Goal: Task Accomplishment & Management: Manage account settings

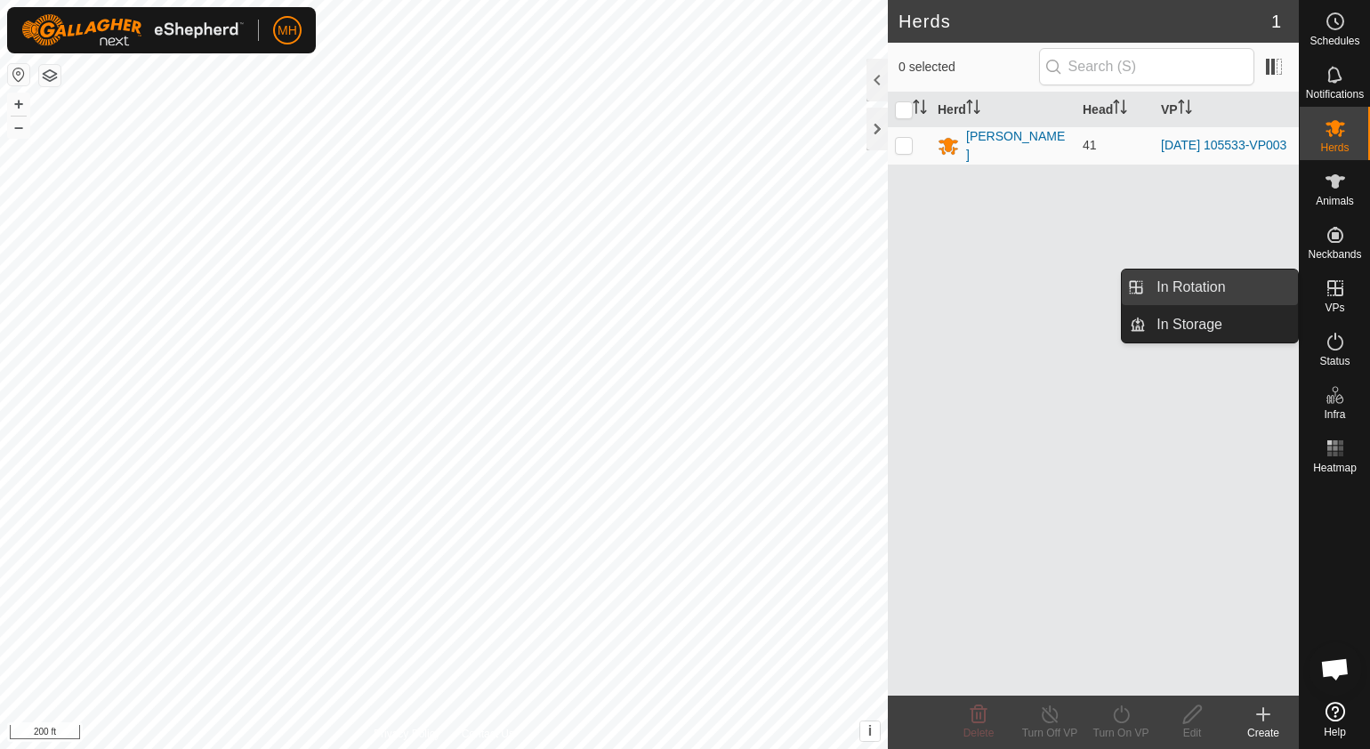
click at [1259, 282] on link "In Rotation" at bounding box center [1222, 288] width 152 height 36
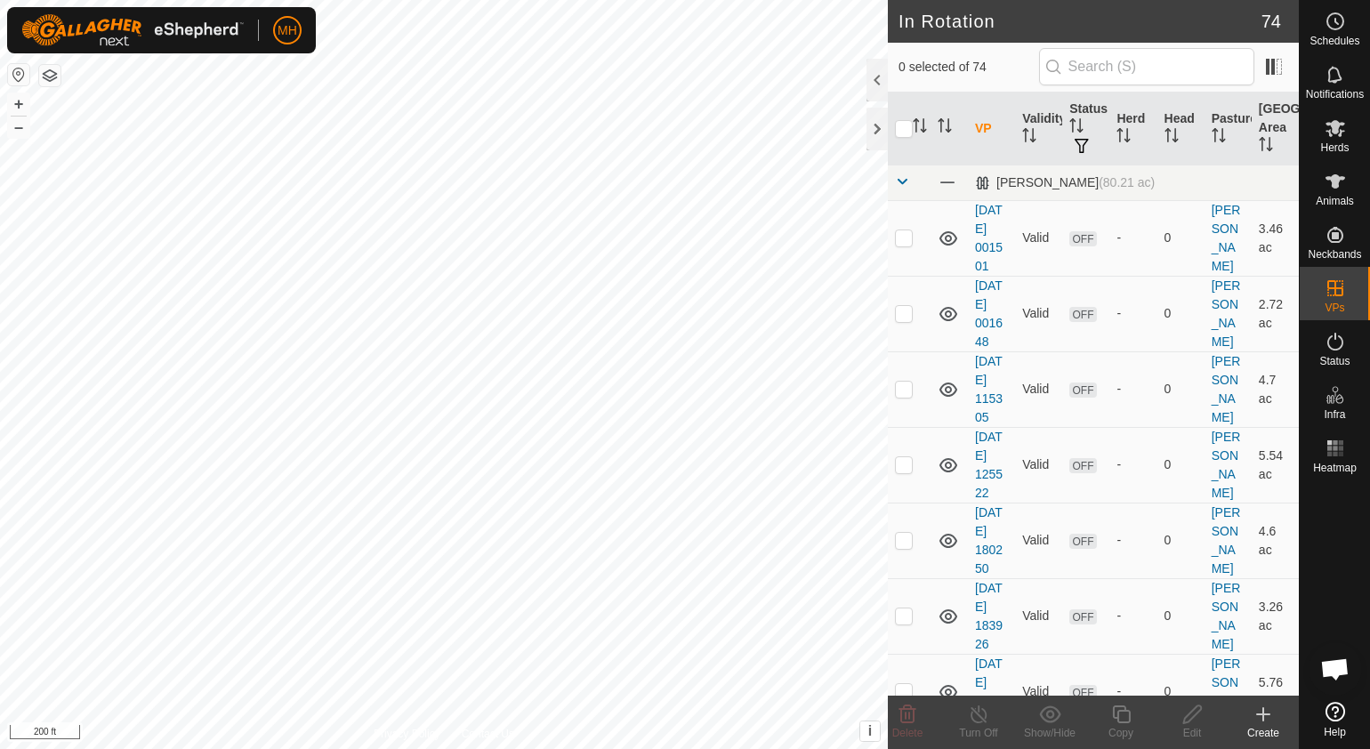
click at [1263, 719] on icon at bounding box center [1263, 714] width 0 height 12
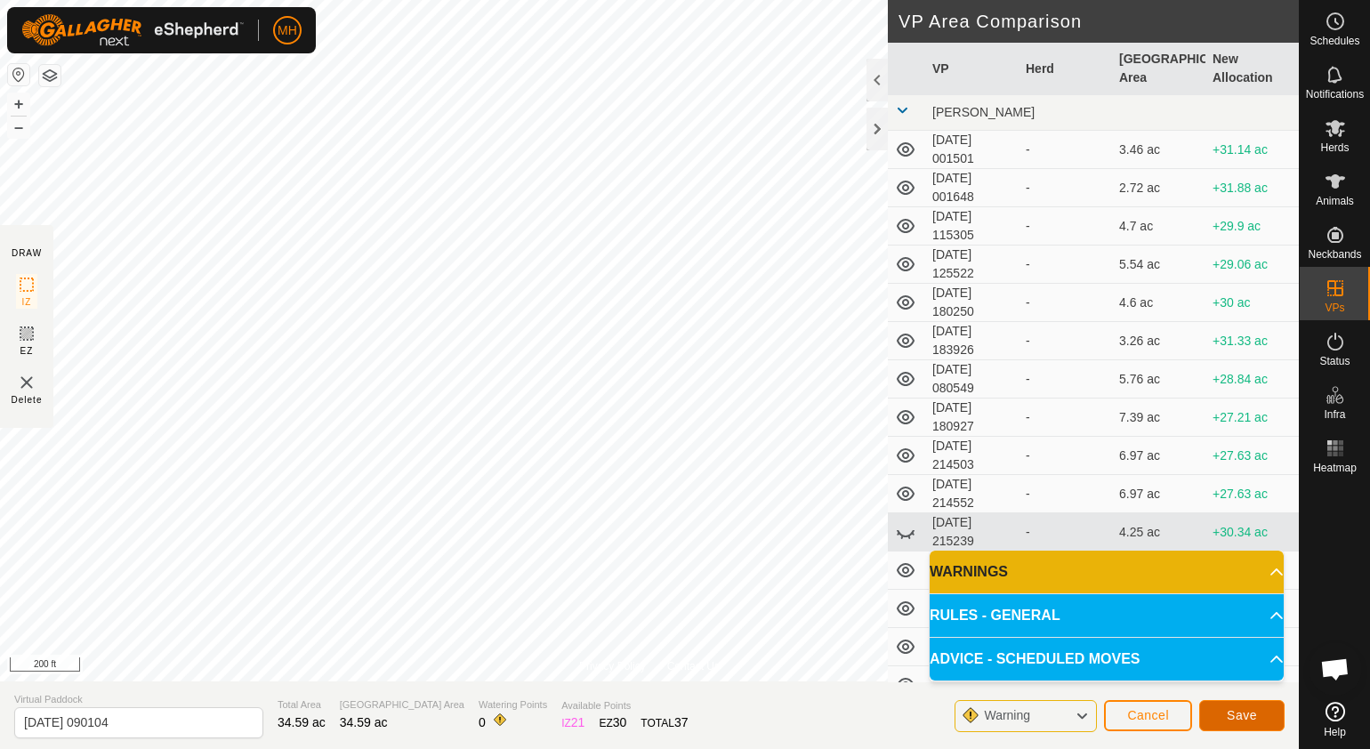
click at [1227, 709] on button "Save" at bounding box center [1241, 715] width 85 height 31
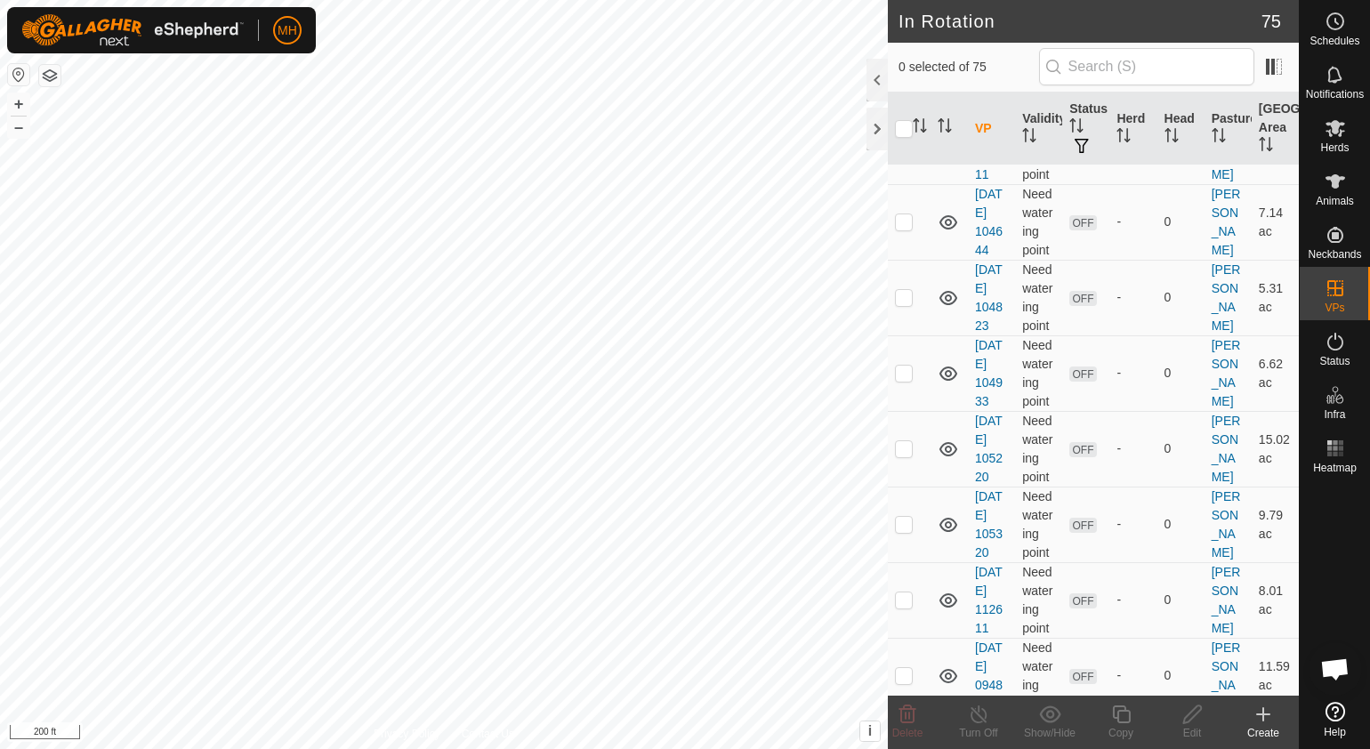
scroll to position [2174, 0]
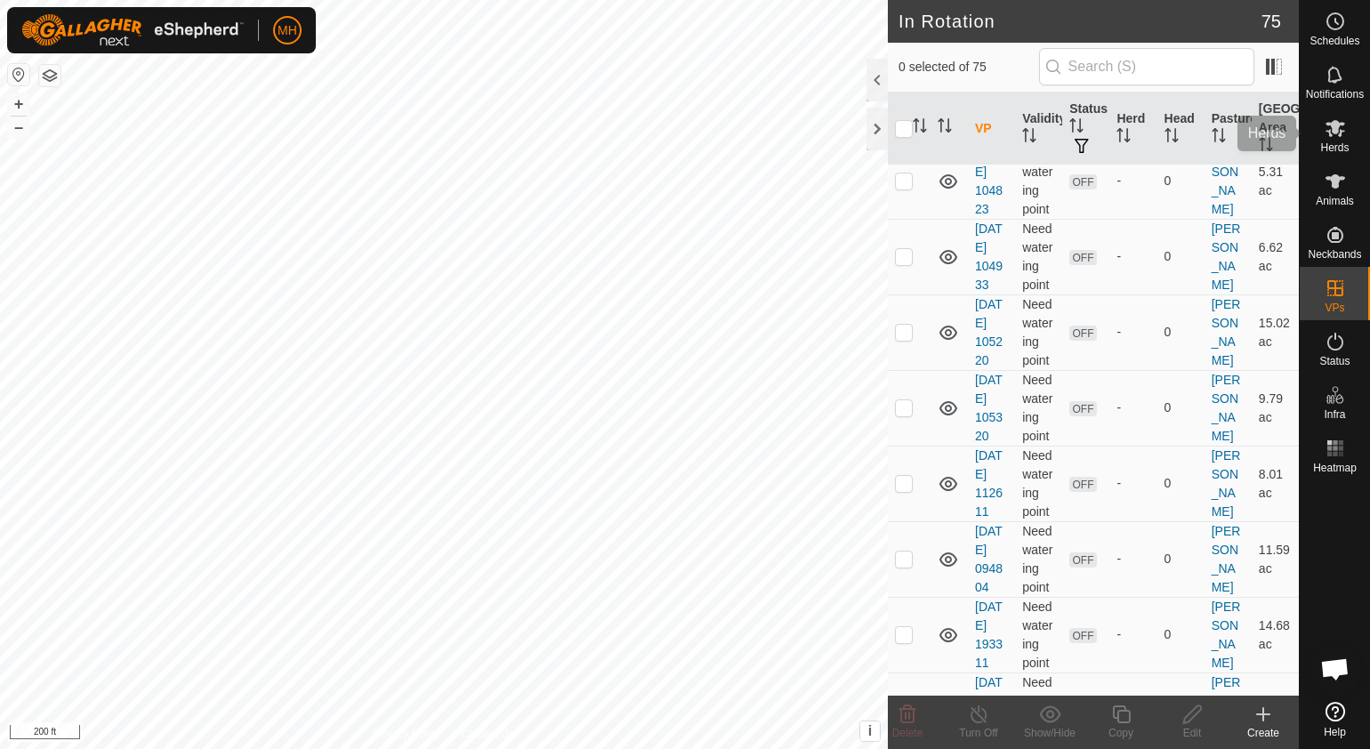
click at [1348, 119] on es-mob-svg-icon at bounding box center [1335, 128] width 32 height 28
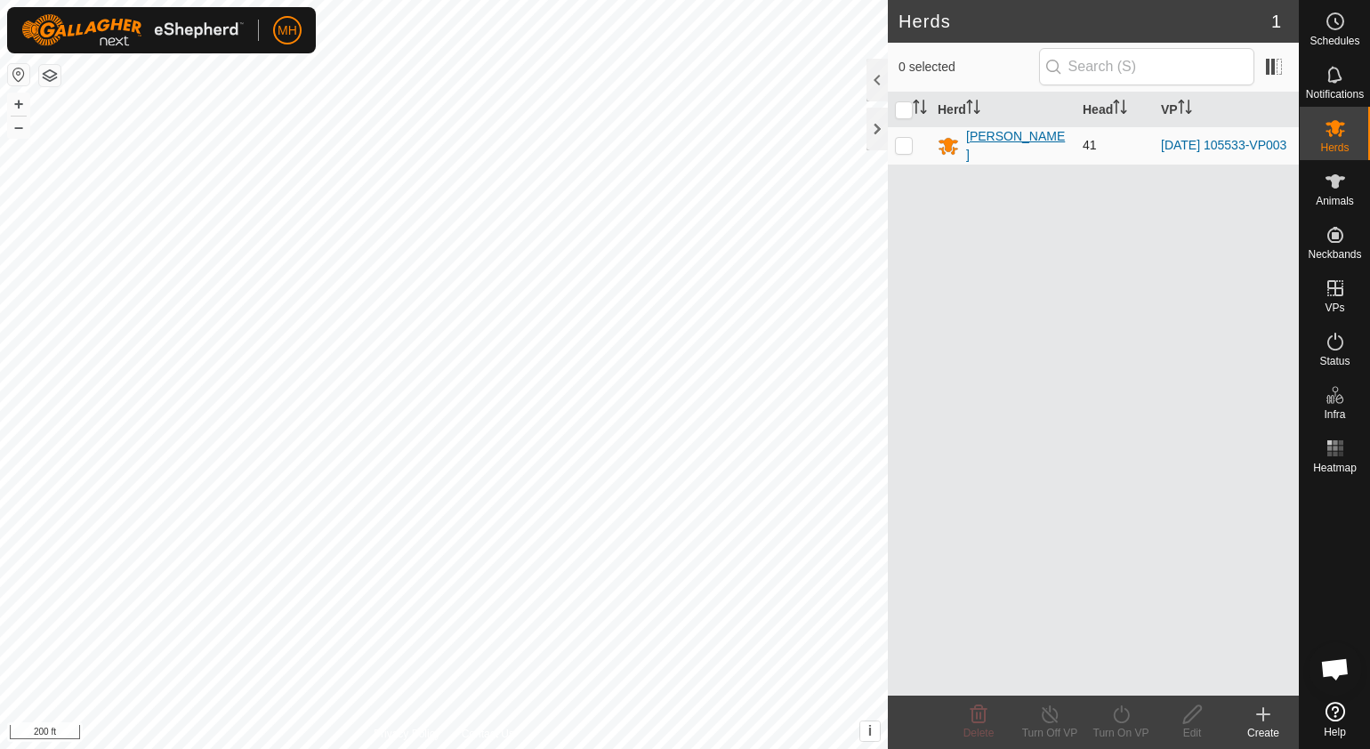
click at [976, 140] on div "[PERSON_NAME]" at bounding box center [1017, 145] width 102 height 37
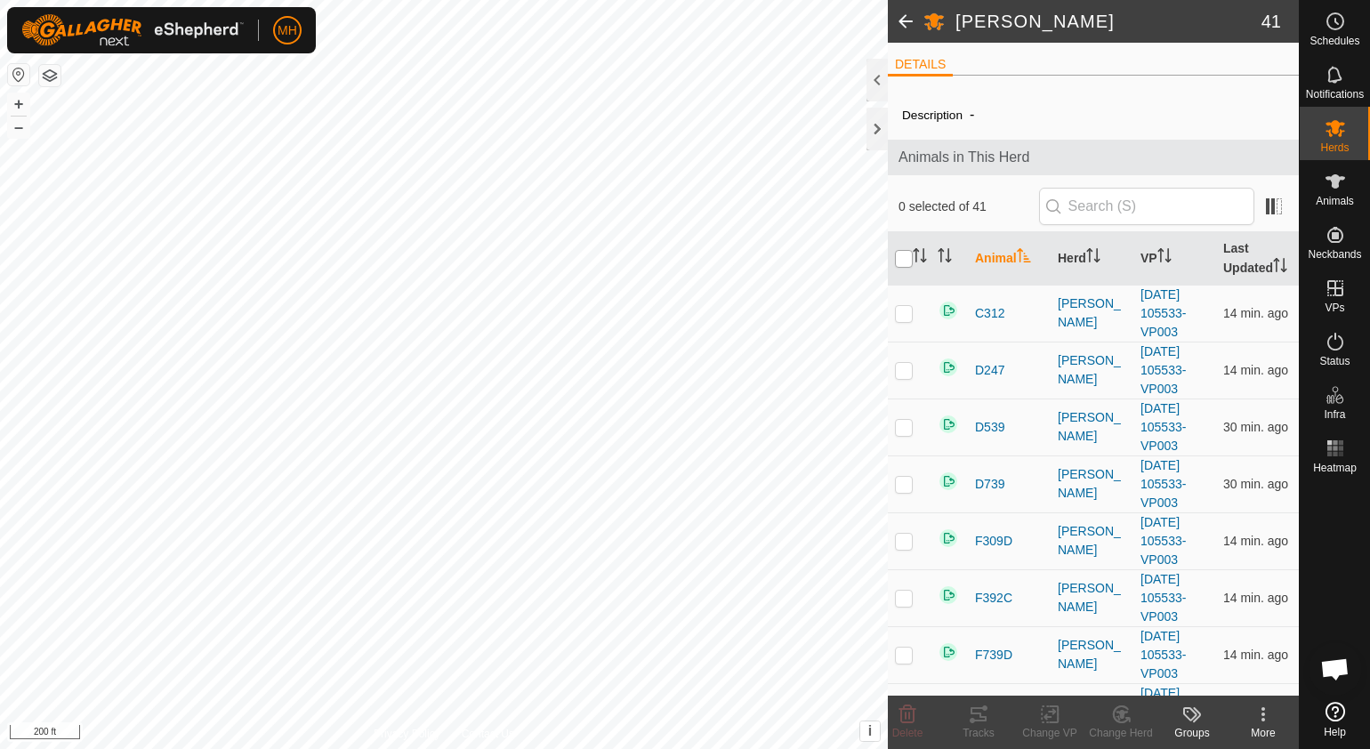
click at [898, 259] on input "checkbox" at bounding box center [904, 259] width 18 height 18
checkbox input "true"
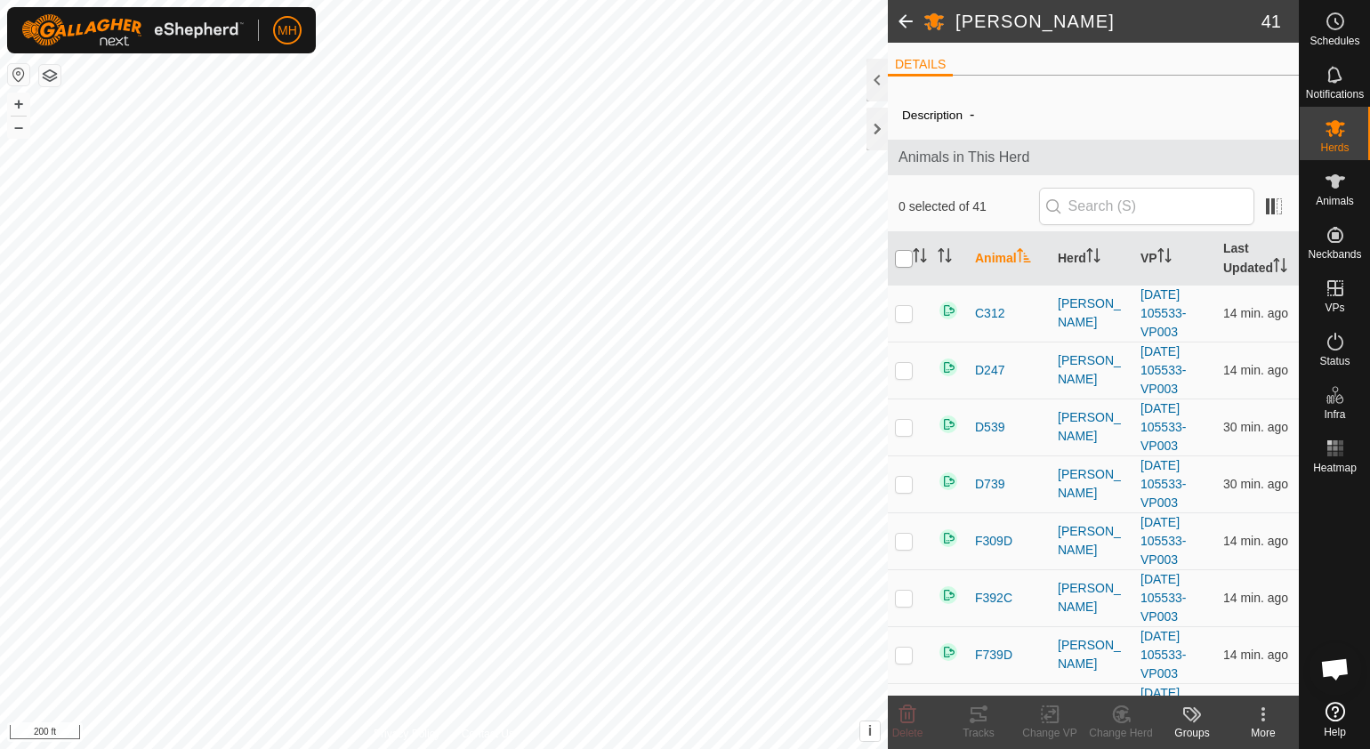
checkbox input "true"
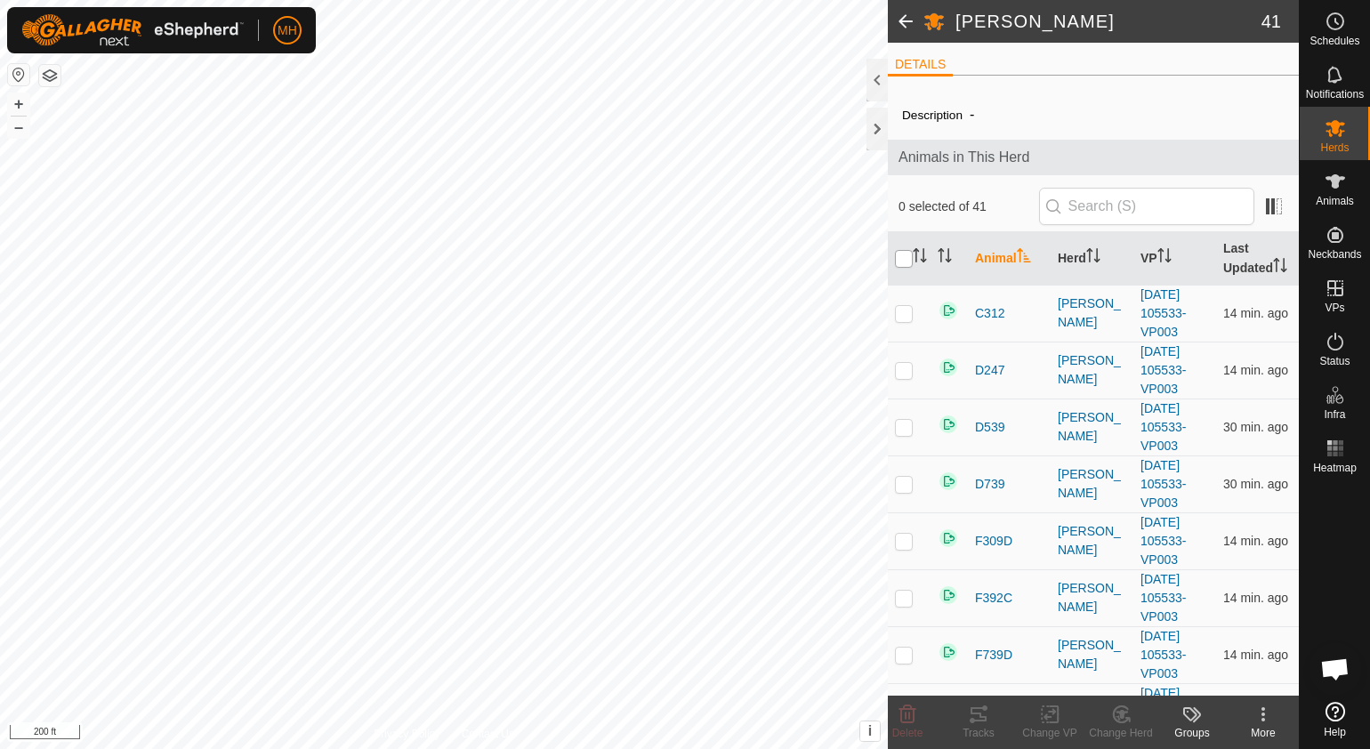
checkbox input "true"
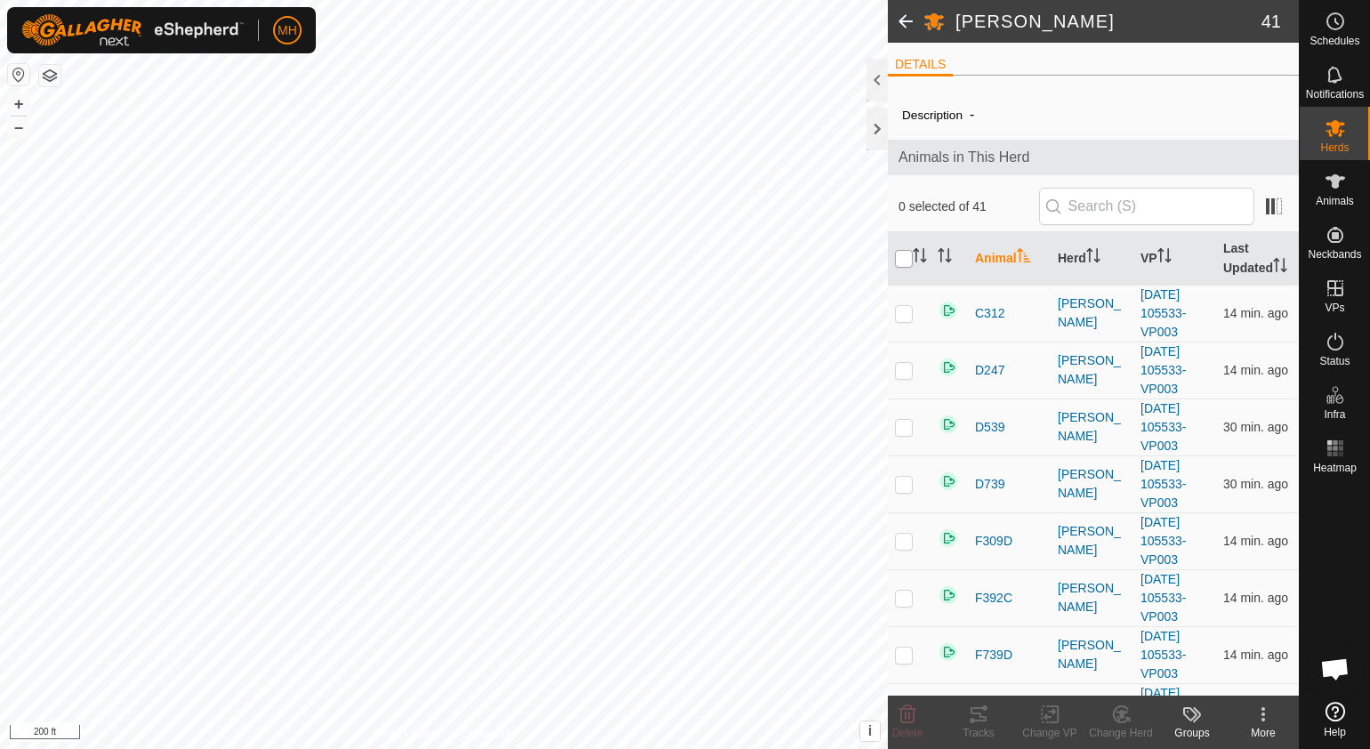
checkbox input "true"
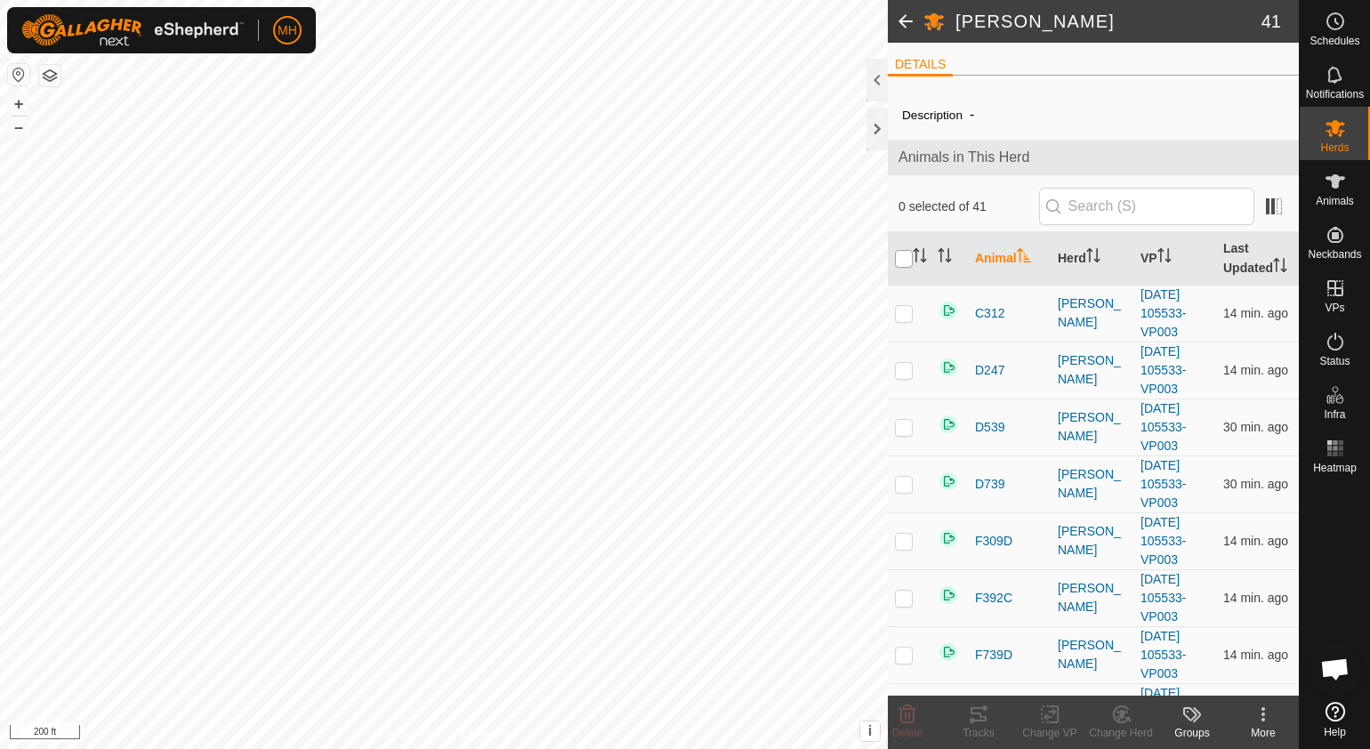
checkbox input "true"
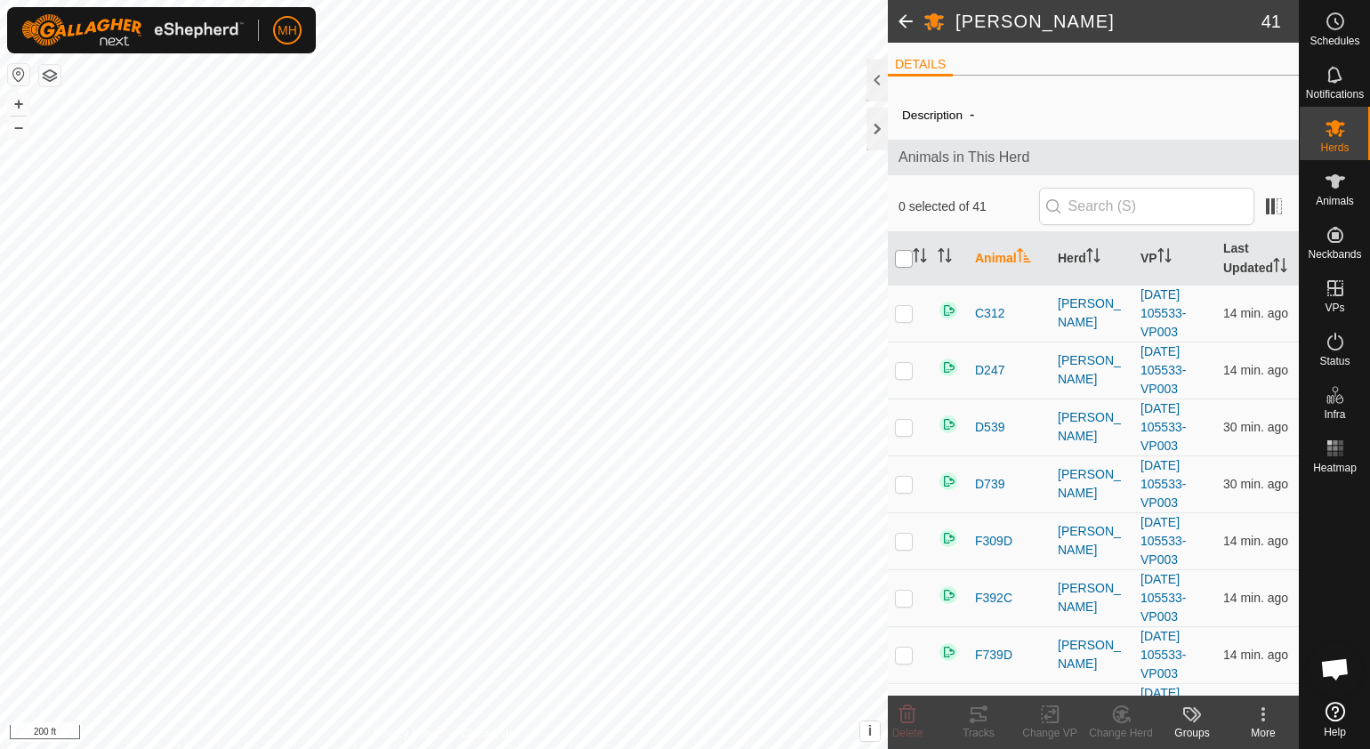
checkbox input "true"
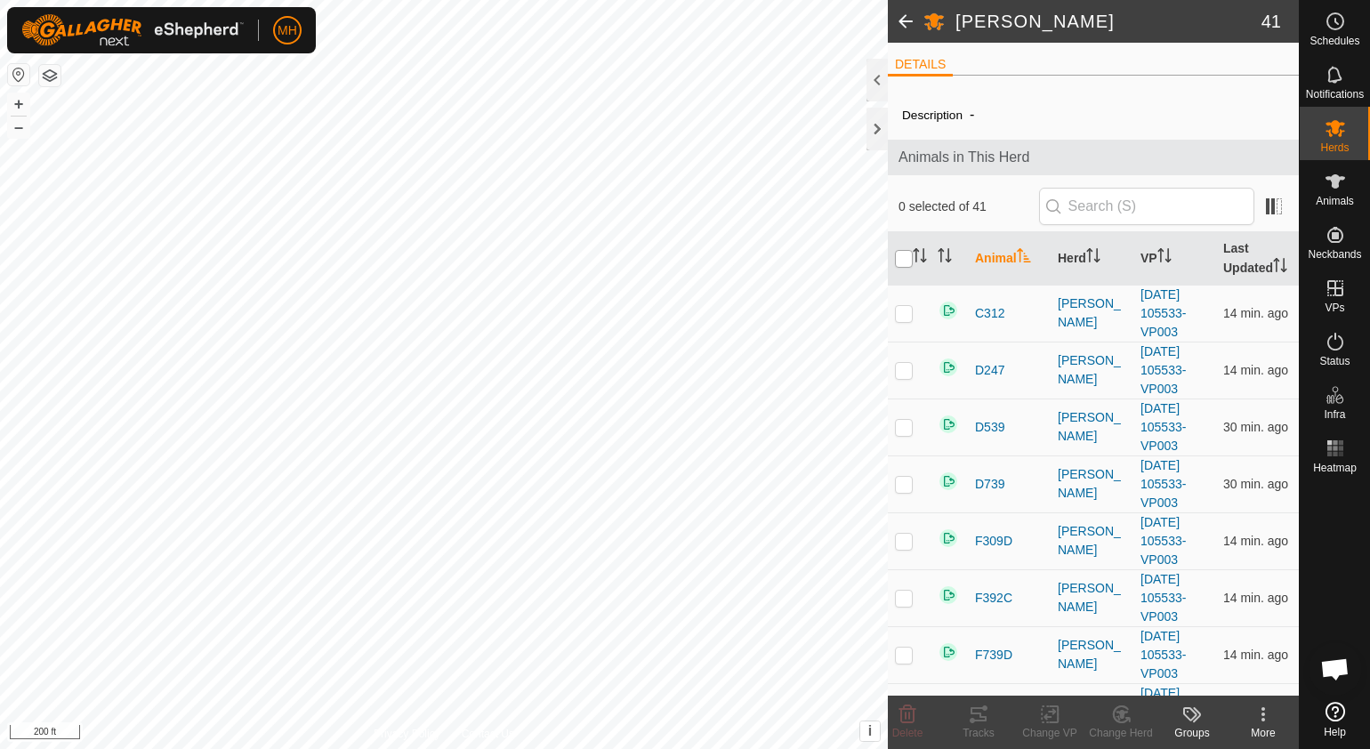
checkbox input "true"
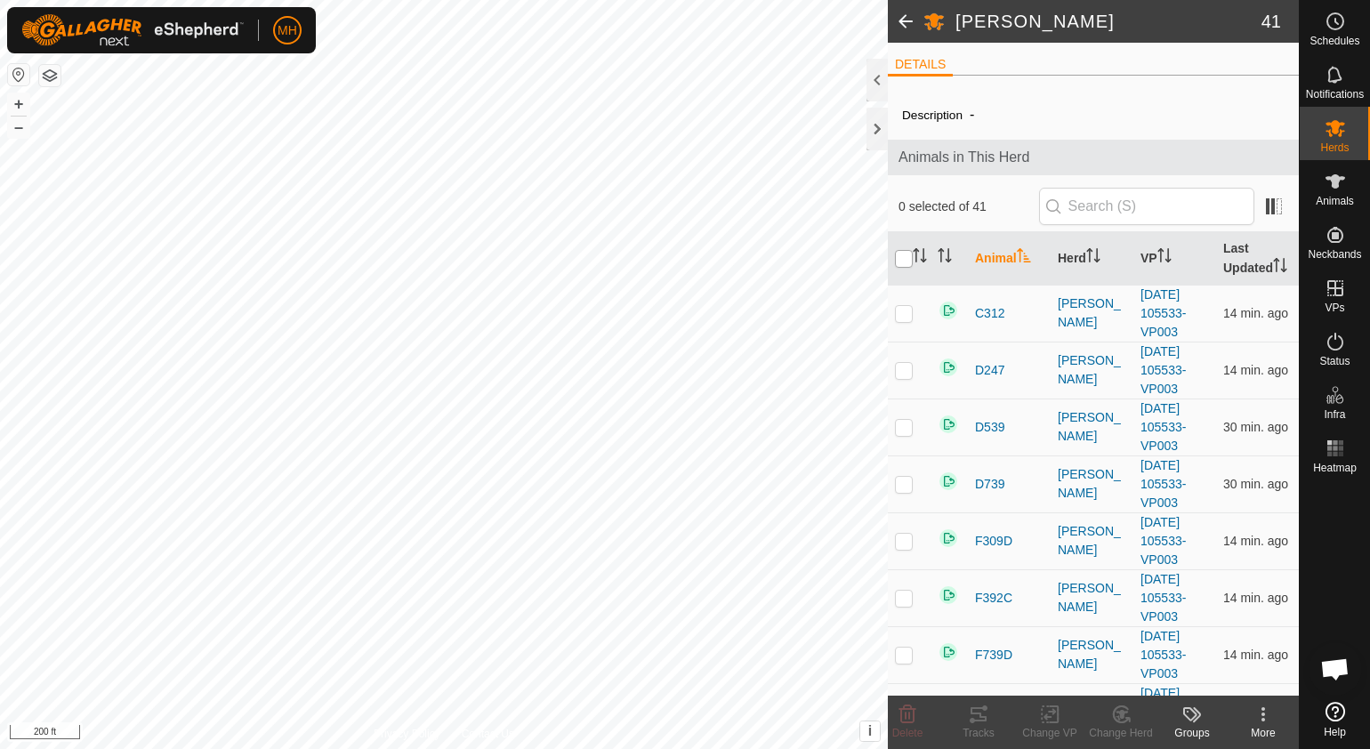
checkbox input "true"
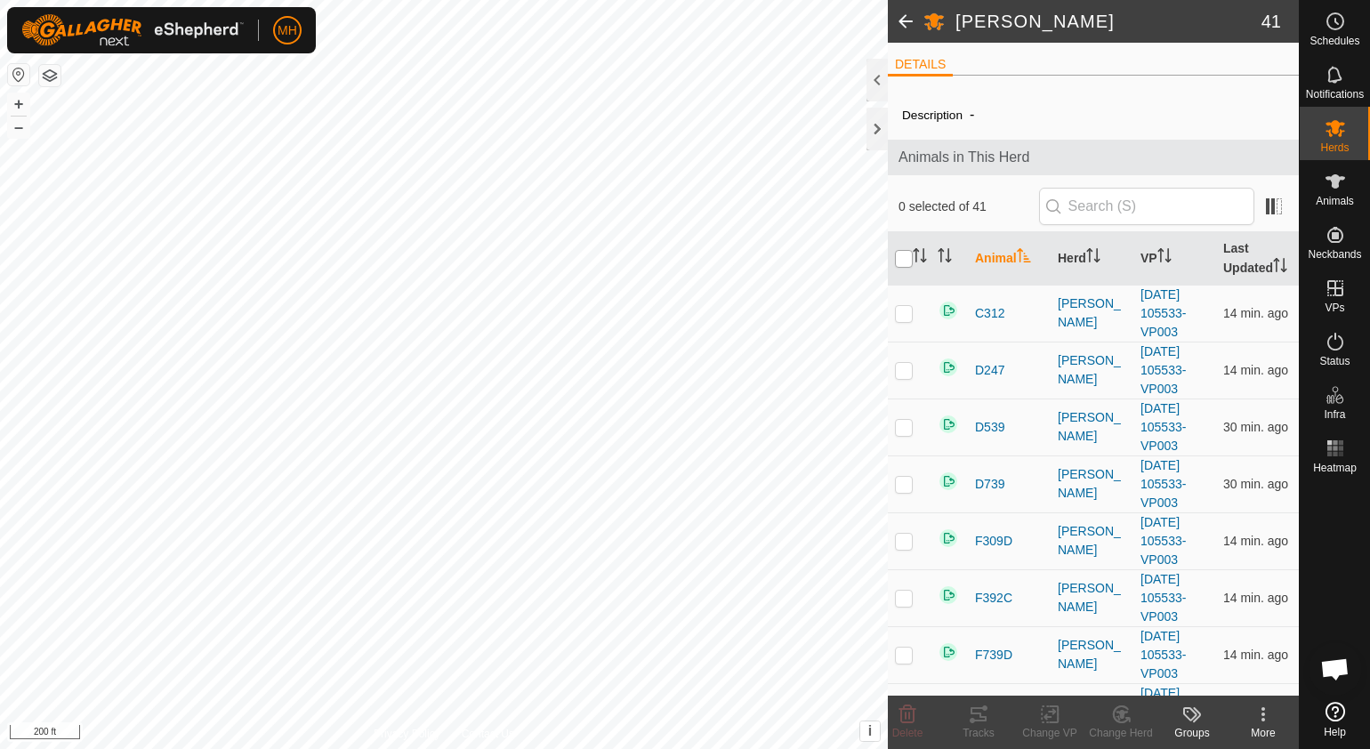
checkbox input "true"
click at [1045, 722] on icon at bounding box center [1050, 714] width 22 height 21
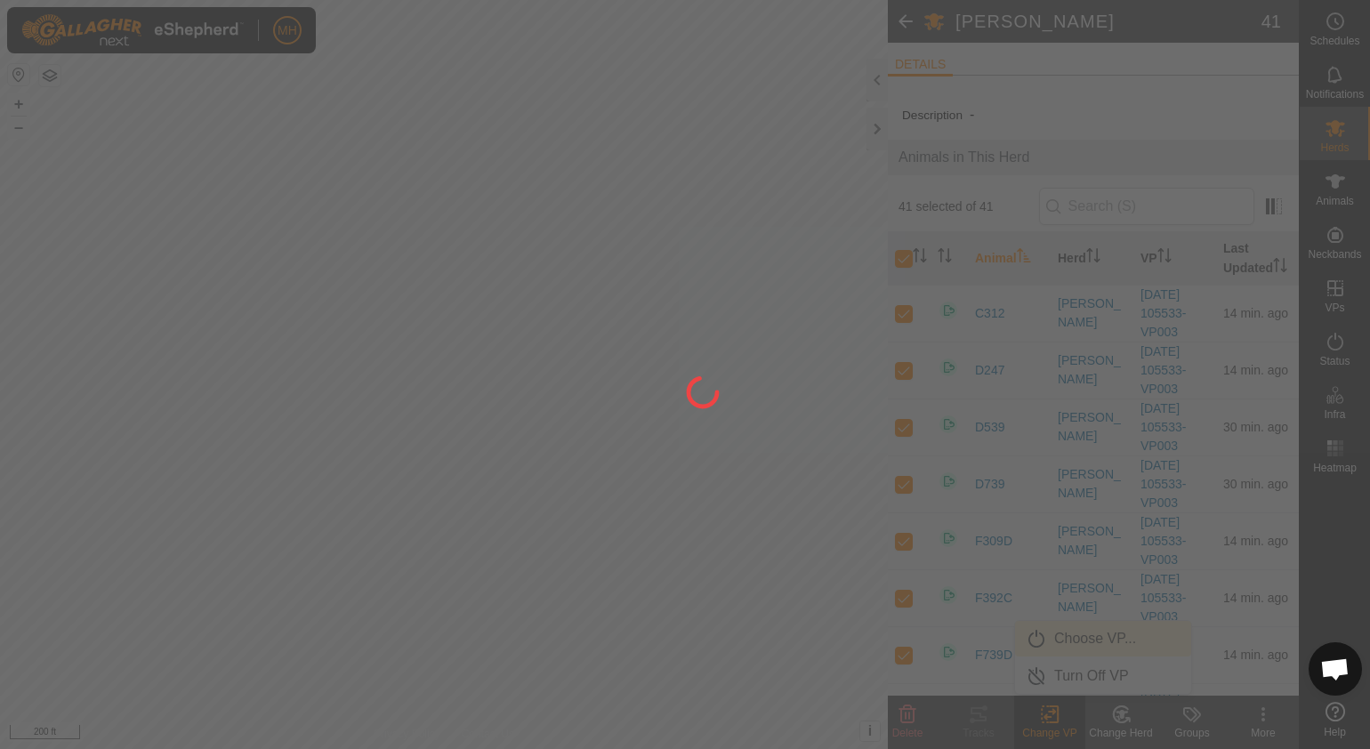
click at [1089, 646] on div at bounding box center [685, 374] width 1370 height 749
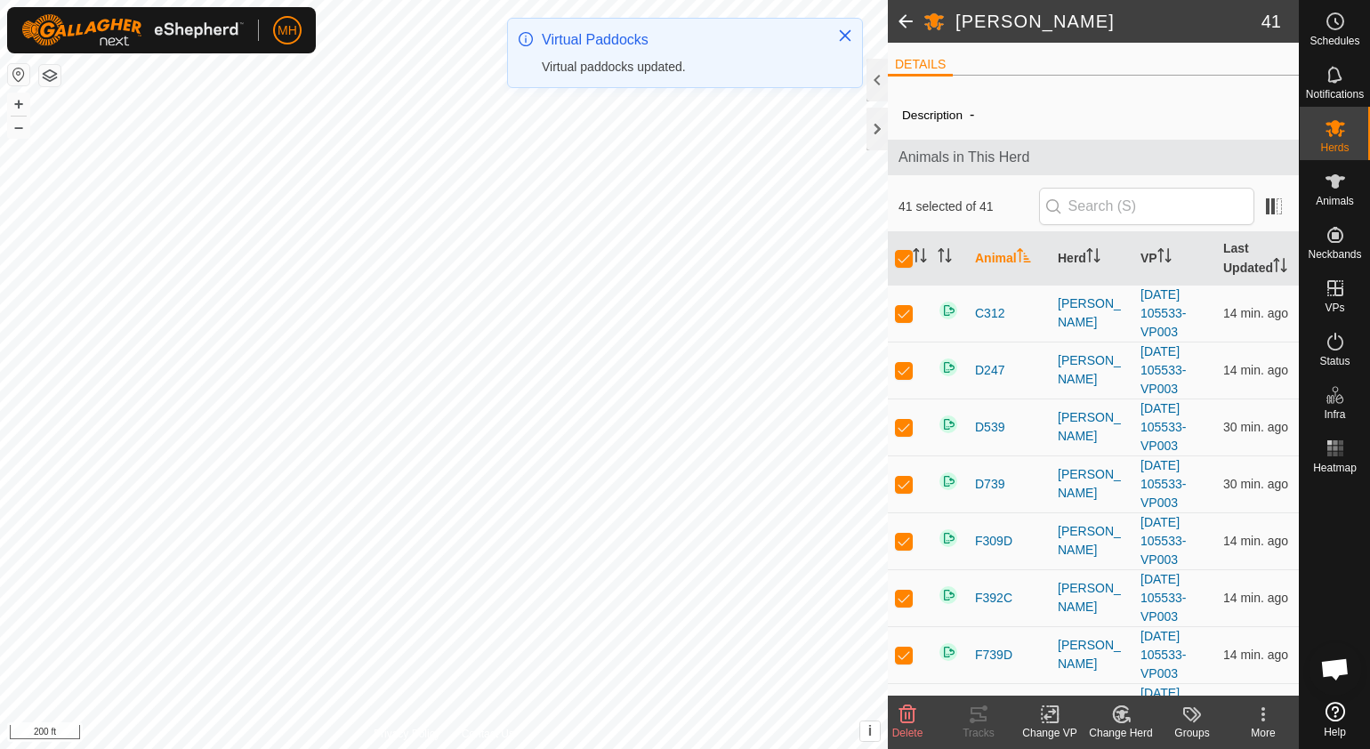
click at [1056, 713] on icon at bounding box center [1050, 714] width 22 height 21
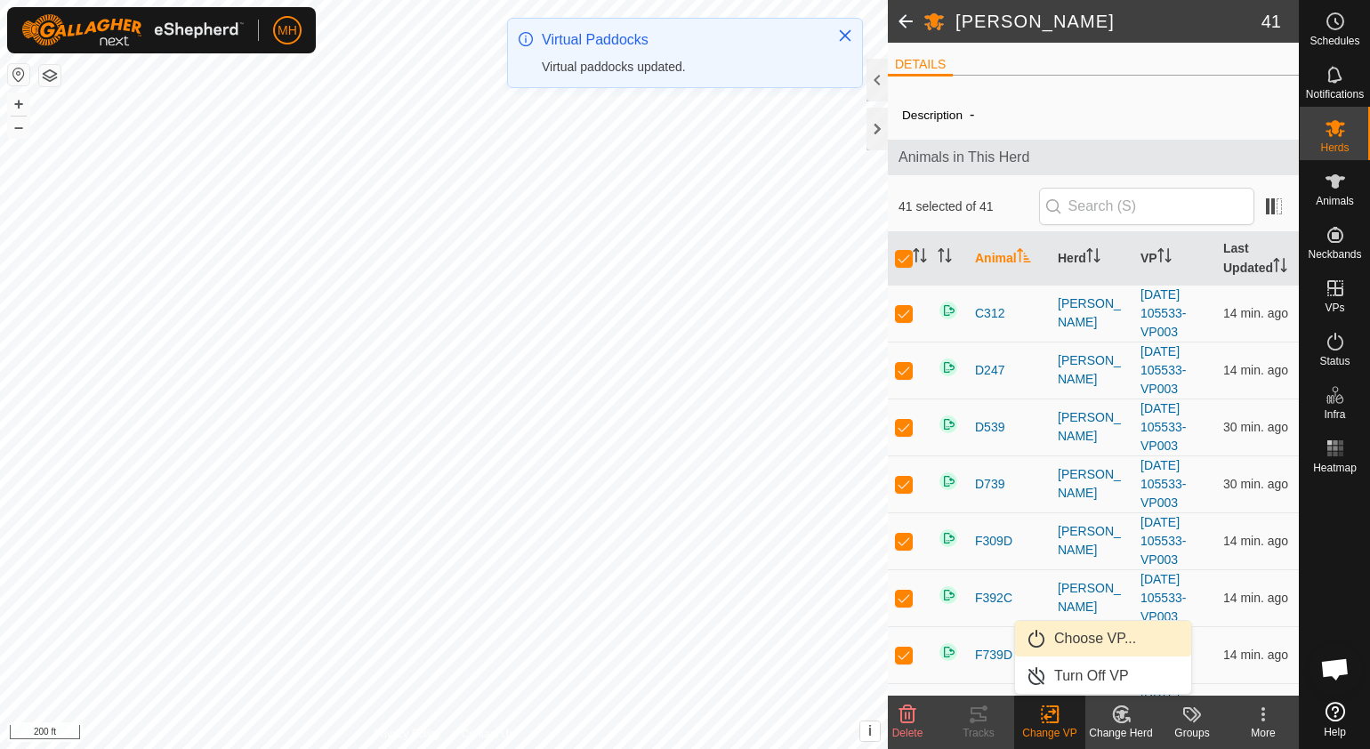
click at [1071, 651] on link "Choose VP..." at bounding box center [1103, 639] width 176 height 36
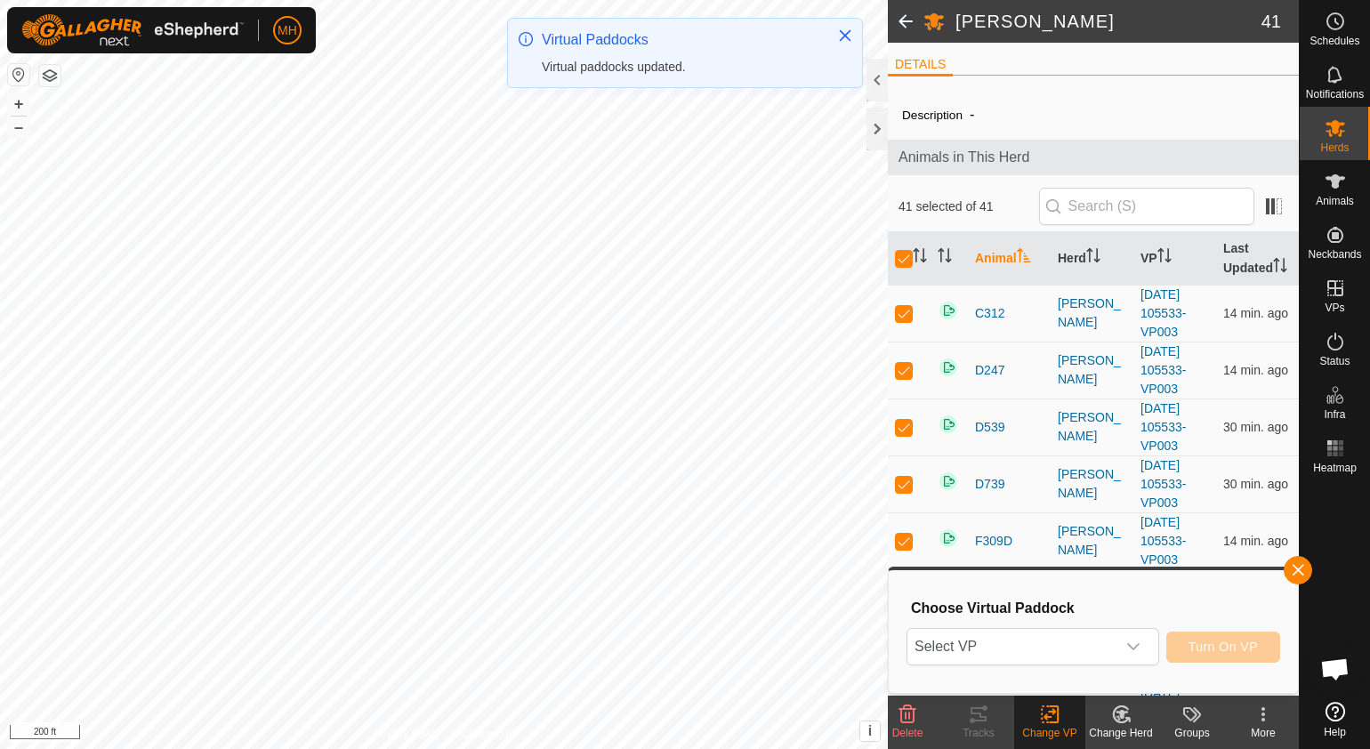
click at [1071, 651] on span "Select VP" at bounding box center [1011, 647] width 208 height 36
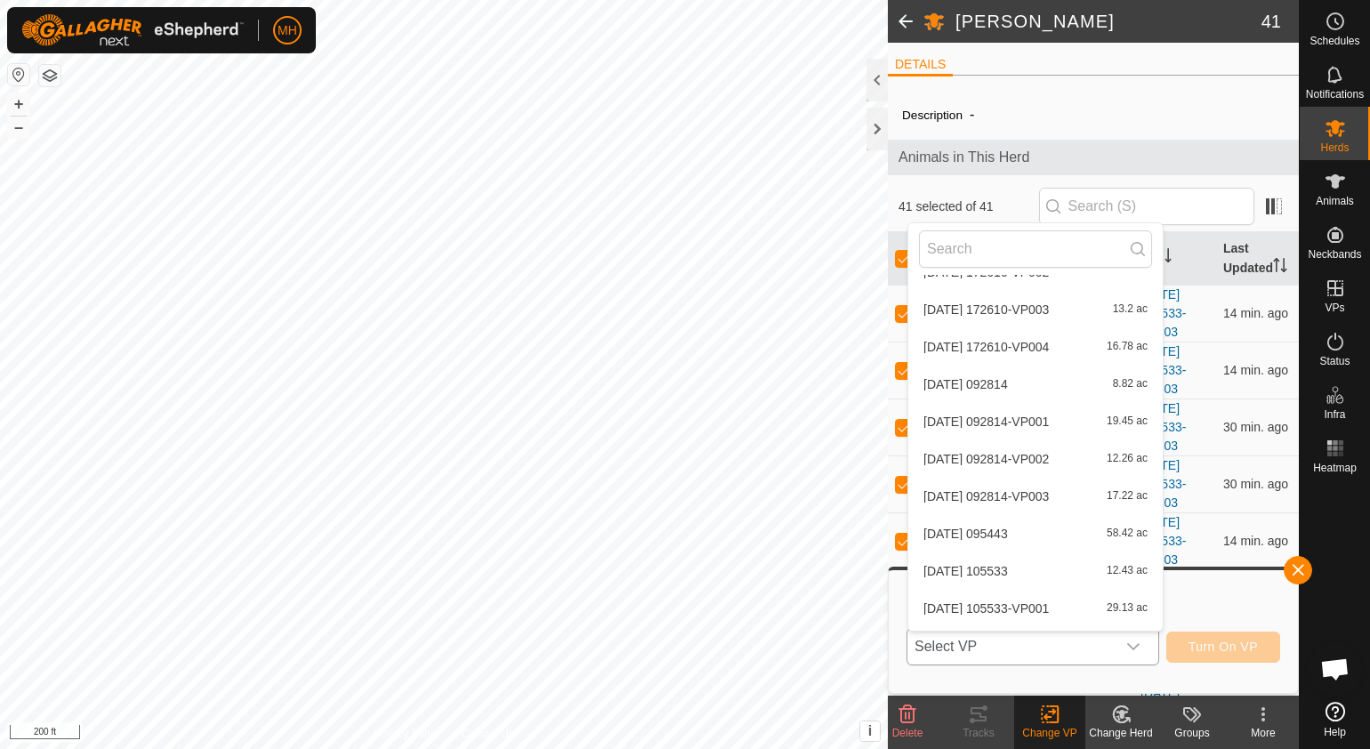
scroll to position [2485, 0]
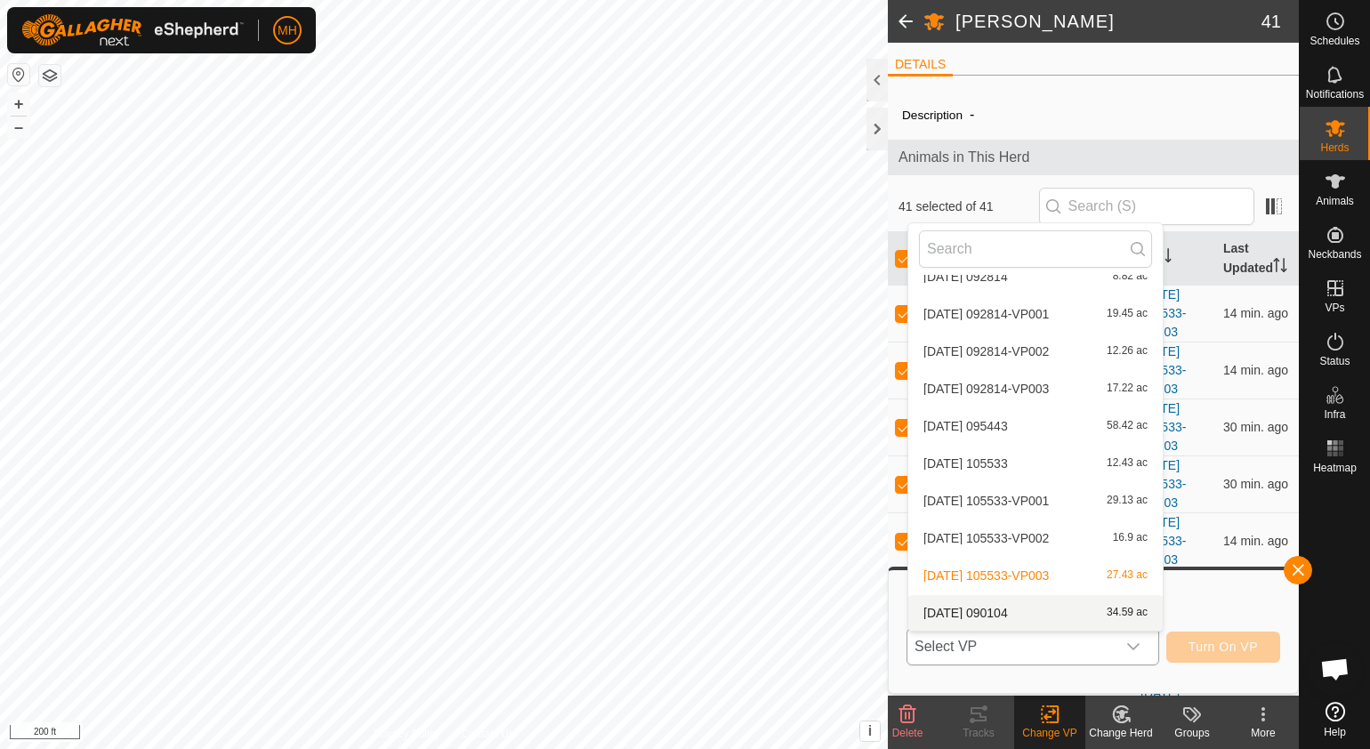
click at [1073, 609] on li "[DATE] 090104 34.59 ac" at bounding box center [1035, 613] width 254 height 36
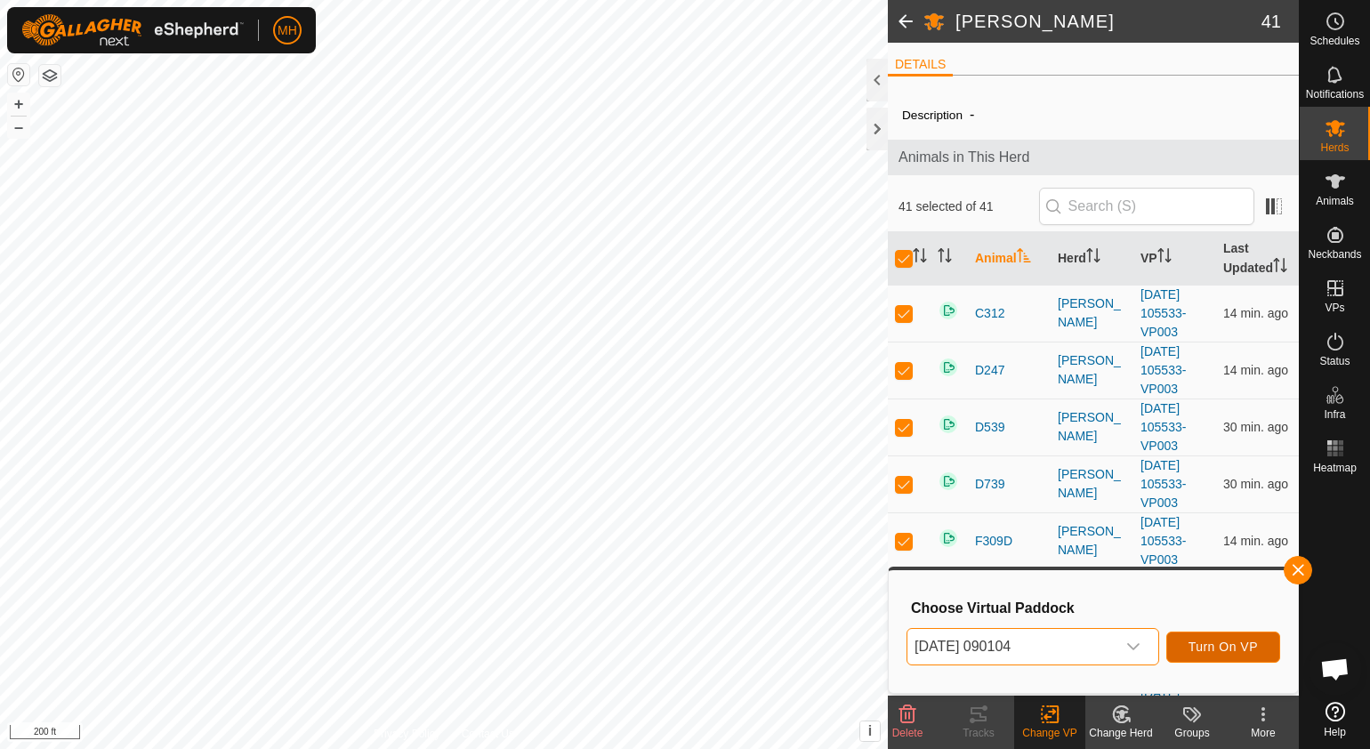
click at [1178, 641] on button "Turn On VP" at bounding box center [1223, 647] width 114 height 31
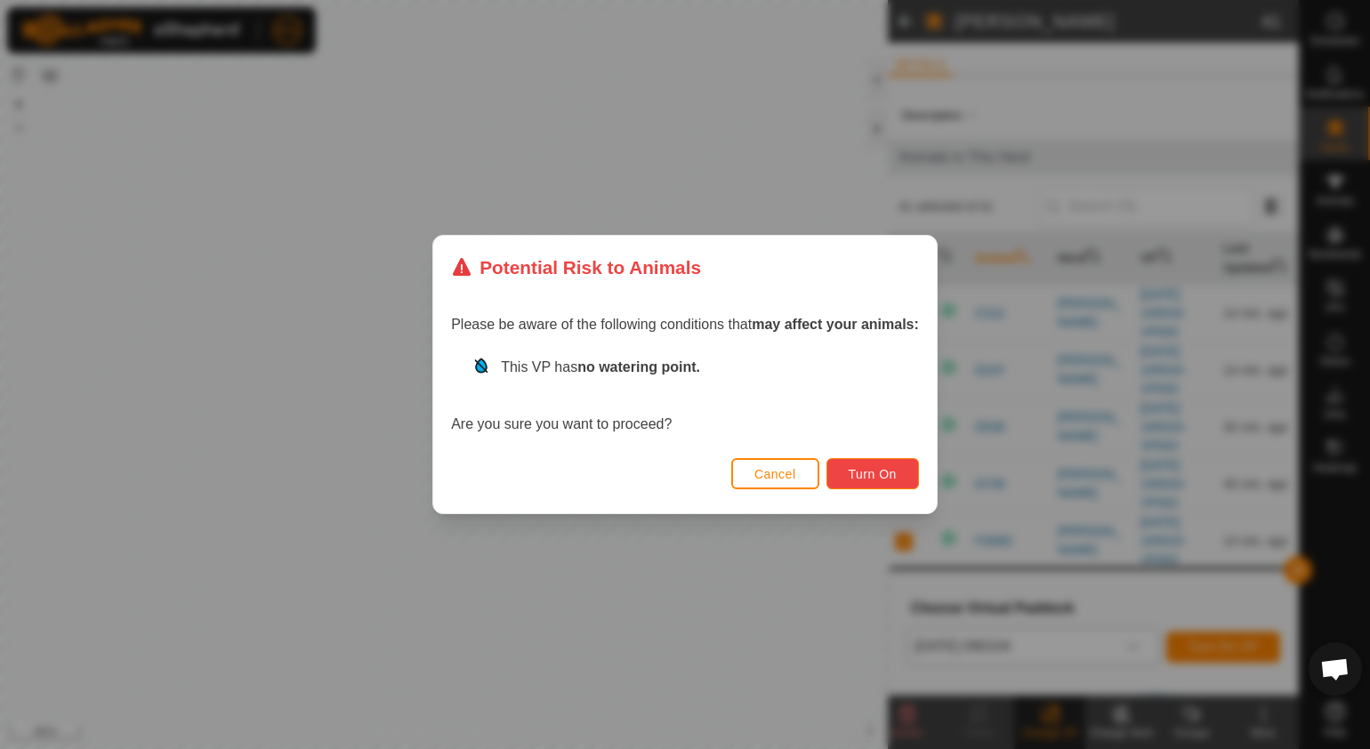
click at [852, 481] on button "Turn On" at bounding box center [872, 473] width 93 height 31
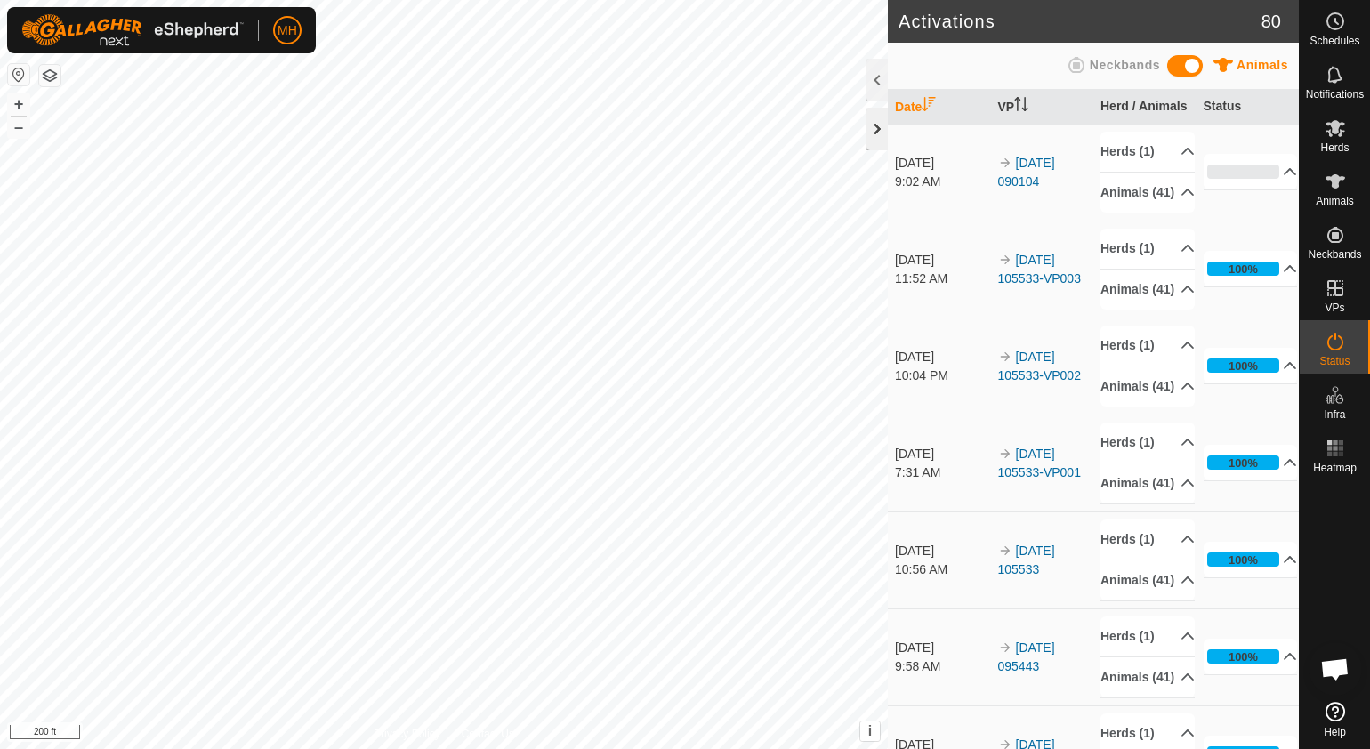
click at [872, 135] on div at bounding box center [876, 129] width 21 height 43
